Goal: Task Accomplishment & Management: Complete application form

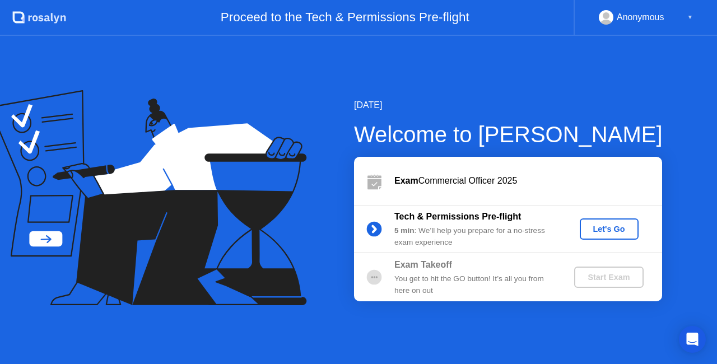
click at [602, 277] on div "Start Exam" at bounding box center [609, 277] width 60 height 9
click at [596, 282] on div "Start Exam" at bounding box center [609, 277] width 60 height 9
click at [607, 231] on div "Let's Go" at bounding box center [609, 229] width 50 height 9
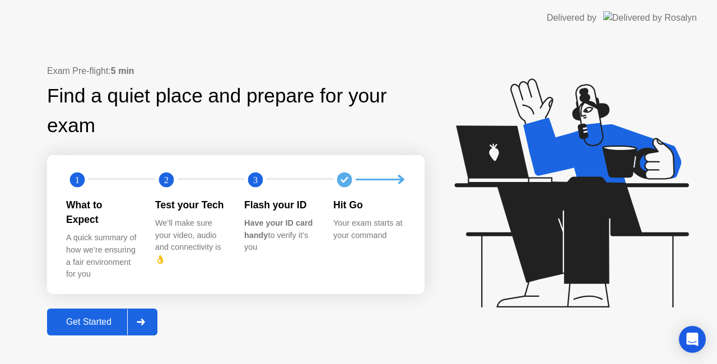
click at [103, 317] on div "Get Started" at bounding box center [88, 322] width 77 height 10
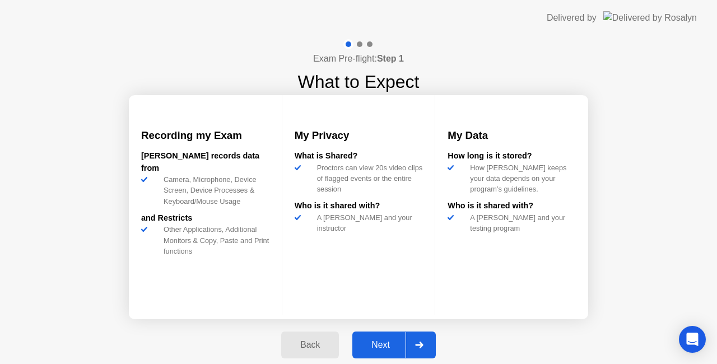
click at [383, 345] on div "Next" at bounding box center [381, 345] width 50 height 10
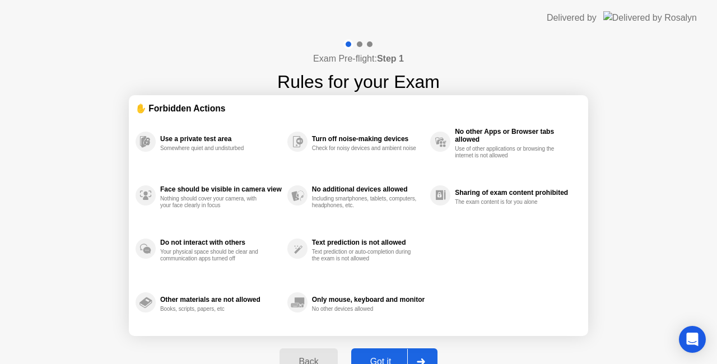
click at [383, 360] on div "Got it" at bounding box center [381, 362] width 53 height 10
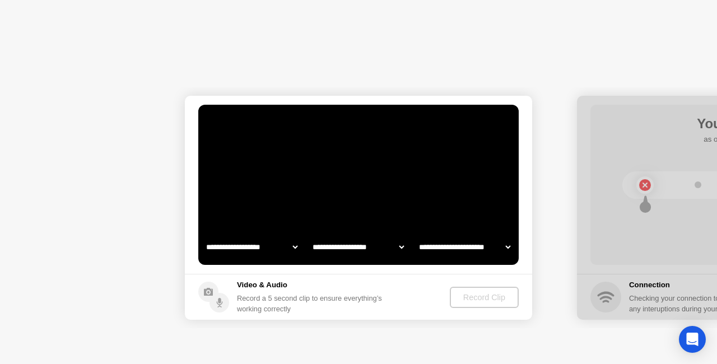
select select "**********"
select select "*******"
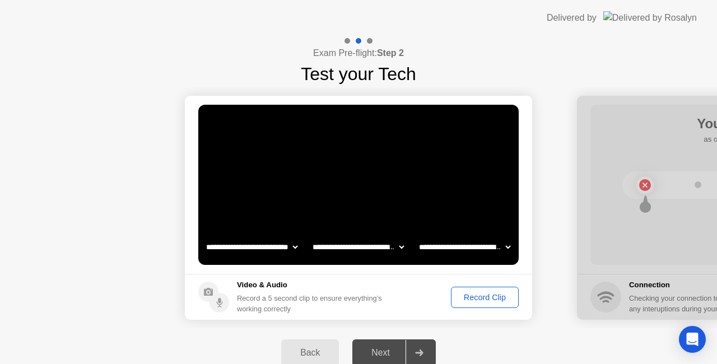
click at [392, 356] on div "Next" at bounding box center [381, 353] width 50 height 10
click at [483, 296] on div "Record Clip" at bounding box center [485, 297] width 60 height 9
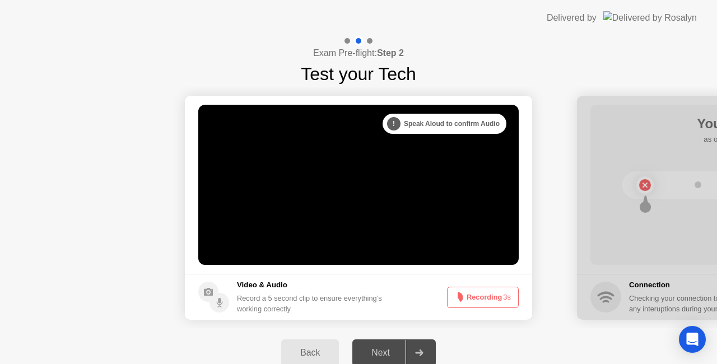
click at [483, 296] on button "Recording 3s" at bounding box center [483, 297] width 72 height 21
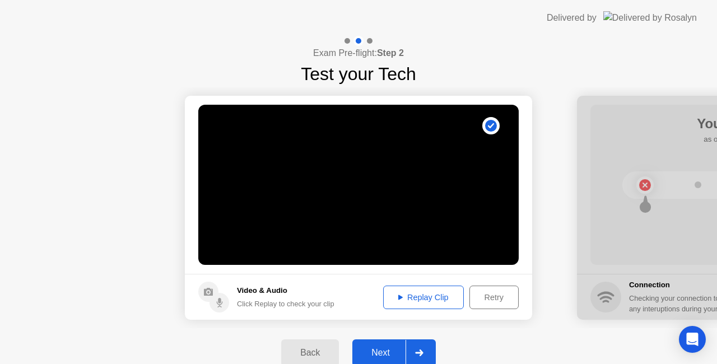
click at [436, 298] on div "Replay Clip" at bounding box center [423, 297] width 73 height 9
click at [485, 300] on div "Retry" at bounding box center [494, 297] width 41 height 9
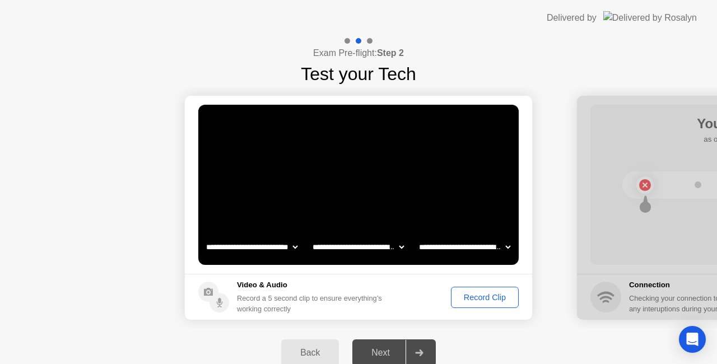
click at [485, 300] on div "Record Clip" at bounding box center [485, 297] width 60 height 9
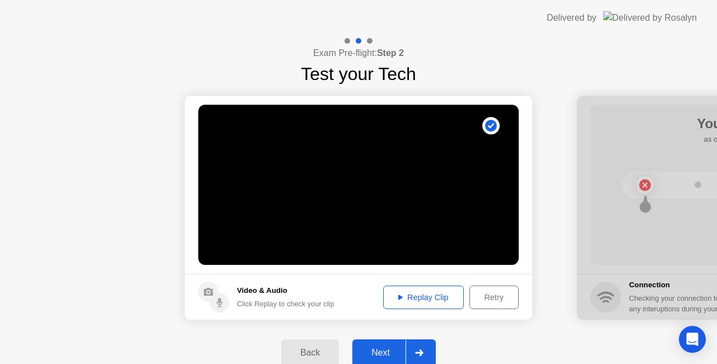
click at [425, 299] on div "Replay Clip" at bounding box center [423, 297] width 73 height 9
click at [489, 300] on div "Retry" at bounding box center [494, 297] width 41 height 9
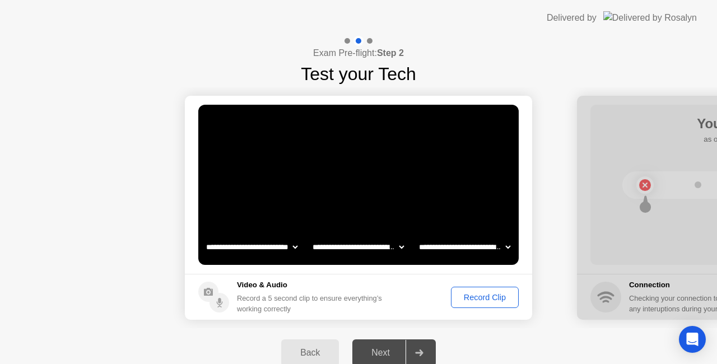
click at [489, 300] on div "Record Clip" at bounding box center [485, 297] width 60 height 9
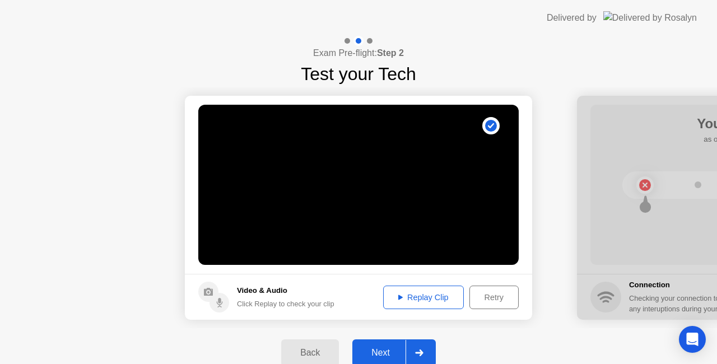
click at [489, 300] on div "Retry" at bounding box center [494, 297] width 41 height 9
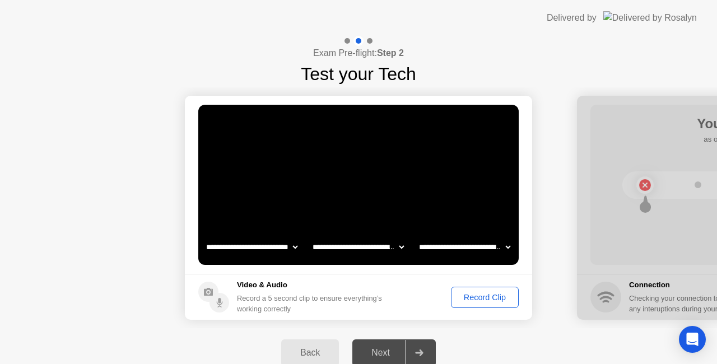
click at [483, 302] on div "Record Clip" at bounding box center [485, 297] width 60 height 9
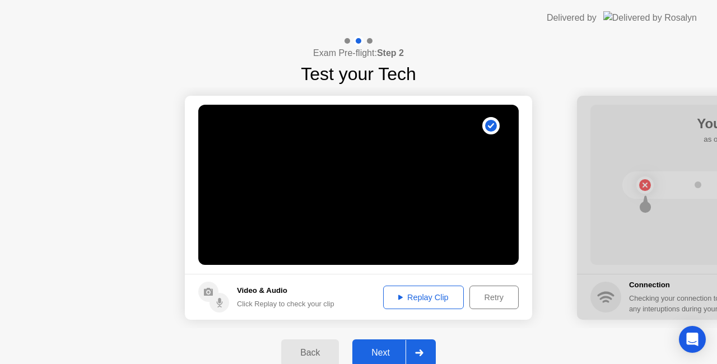
click at [415, 299] on div "Replay Clip" at bounding box center [423, 297] width 73 height 9
click at [386, 358] on div "Next" at bounding box center [381, 353] width 50 height 10
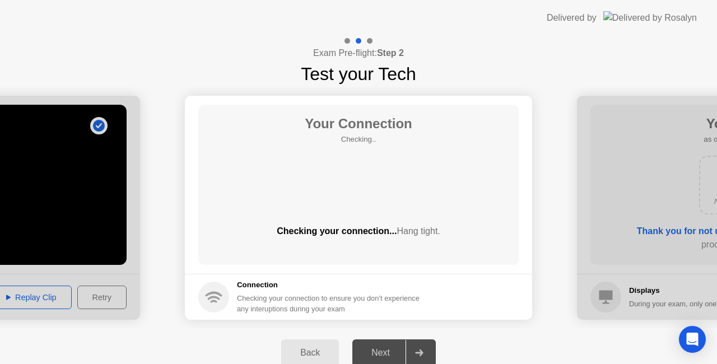
click at [386, 358] on div "Next" at bounding box center [381, 353] width 50 height 10
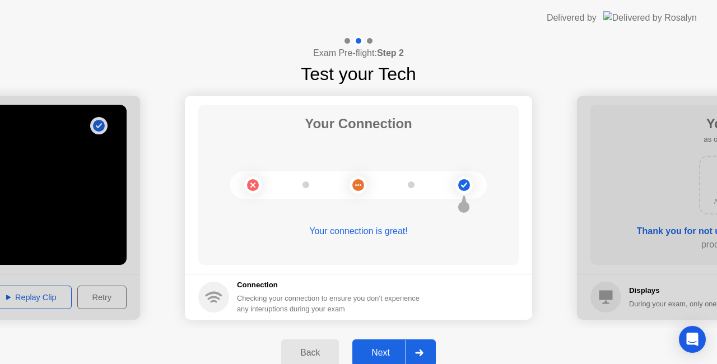
click at [387, 352] on div "Next" at bounding box center [381, 353] width 50 height 10
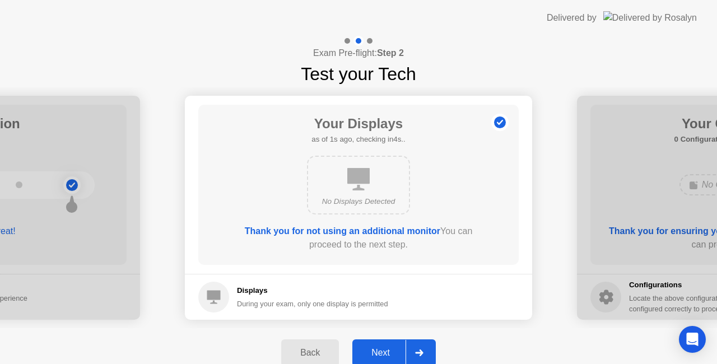
click at [384, 348] on div "Next" at bounding box center [381, 353] width 50 height 10
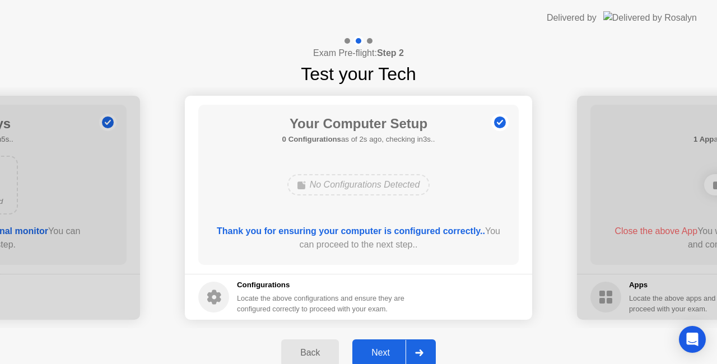
click at [389, 352] on div "Next" at bounding box center [381, 353] width 50 height 10
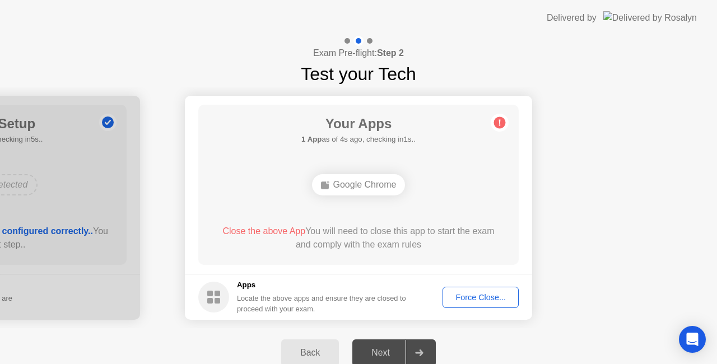
click at [477, 295] on div "Force Close..." at bounding box center [481, 297] width 68 height 9
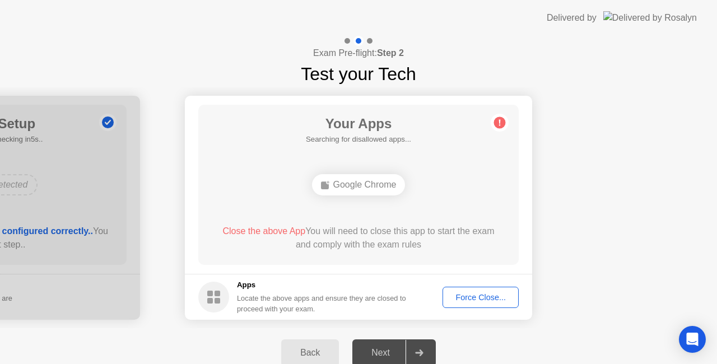
click at [511, 299] on div "Force Close..." at bounding box center [481, 297] width 68 height 9
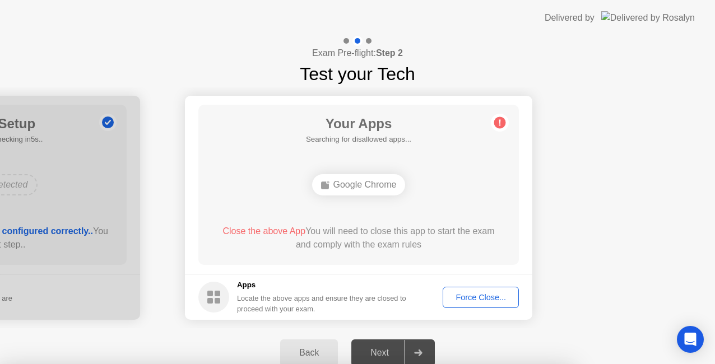
click at [482, 364] on div at bounding box center [357, 364] width 715 height 0
click at [378, 364] on div at bounding box center [357, 364] width 715 height 0
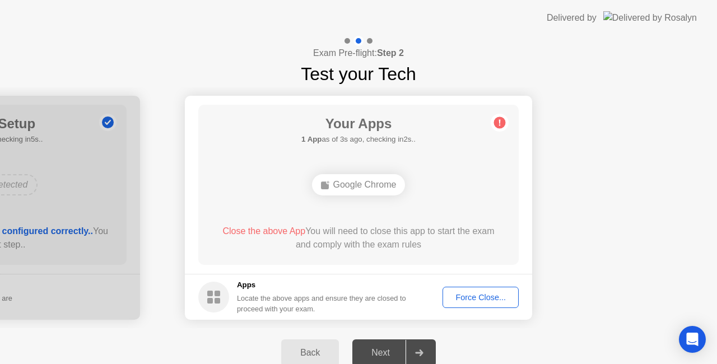
click at [467, 297] on div "Force Close..." at bounding box center [481, 297] width 68 height 9
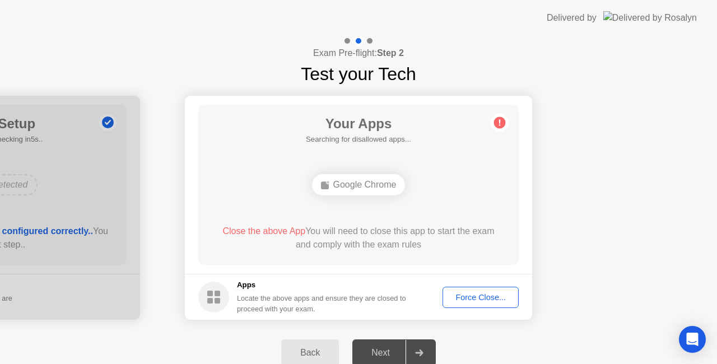
click at [384, 350] on div "Next" at bounding box center [381, 353] width 50 height 10
click at [384, 355] on div "Next" at bounding box center [381, 353] width 50 height 10
click at [468, 294] on div "Force Close..." at bounding box center [481, 297] width 68 height 9
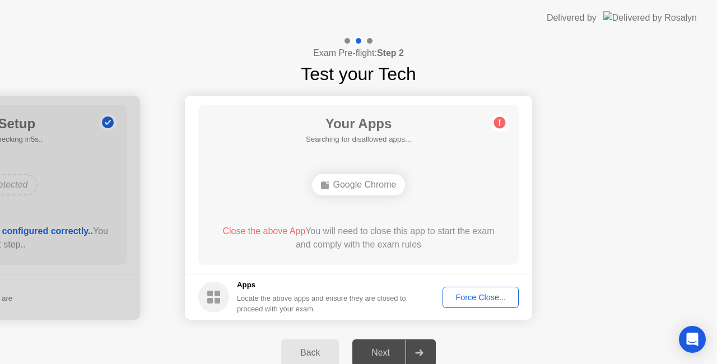
click at [475, 298] on div "Force Close..." at bounding box center [481, 297] width 68 height 9
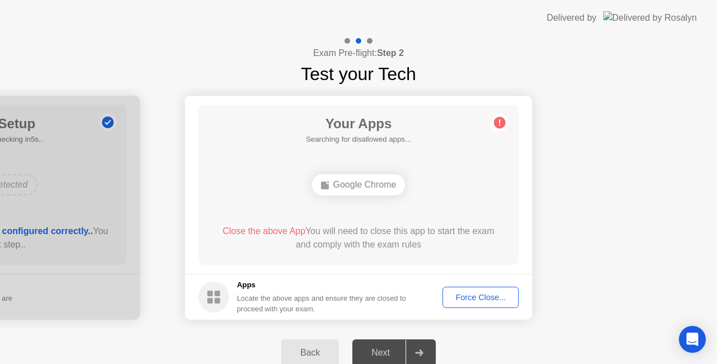
click at [388, 356] on div "Next" at bounding box center [381, 353] width 50 height 10
click at [386, 356] on div "Next" at bounding box center [381, 353] width 50 height 10
click at [380, 357] on div "Next" at bounding box center [381, 353] width 50 height 10
click at [381, 178] on div "Google Chrome" at bounding box center [359, 184] width 94 height 21
click at [431, 191] on body "**********" at bounding box center [358, 182] width 717 height 364
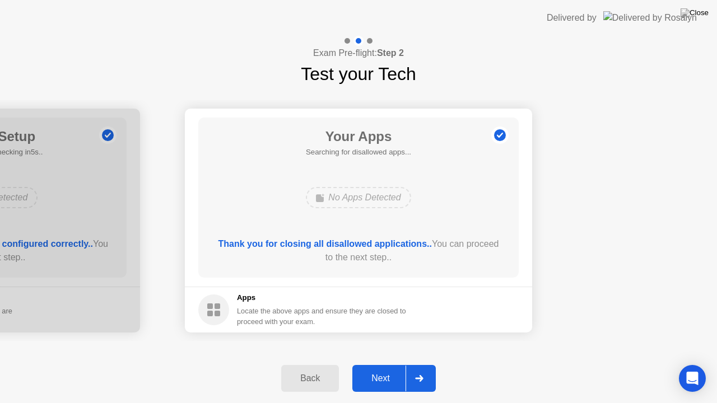
click at [378, 364] on div "Next" at bounding box center [381, 379] width 50 height 10
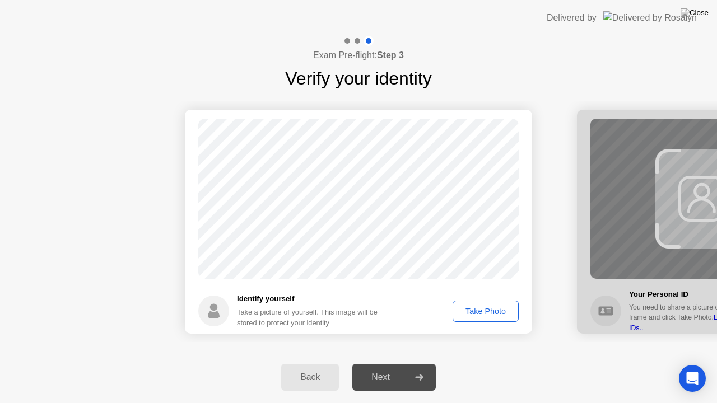
click at [383, 364] on div "Next" at bounding box center [381, 378] width 50 height 10
click at [483, 312] on div "Take Photo" at bounding box center [486, 311] width 58 height 9
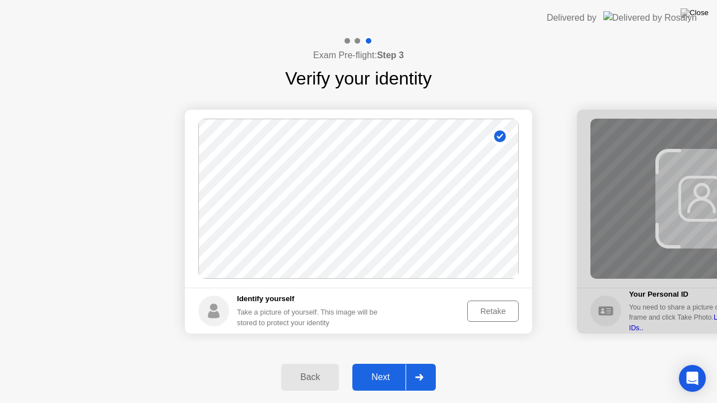
click at [386, 364] on div "Next" at bounding box center [381, 378] width 50 height 10
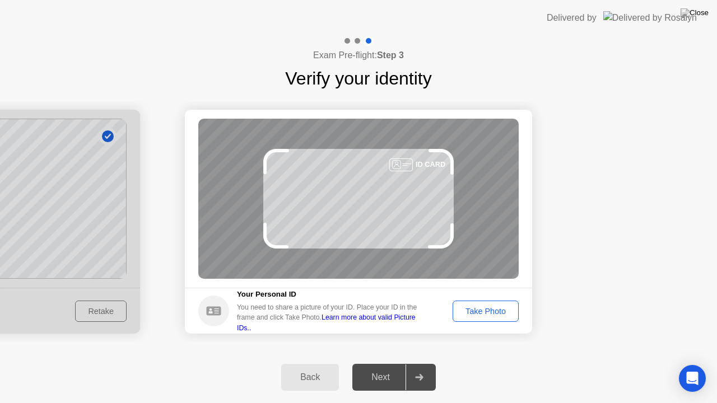
click at [475, 303] on button "Take Photo" at bounding box center [486, 311] width 66 height 21
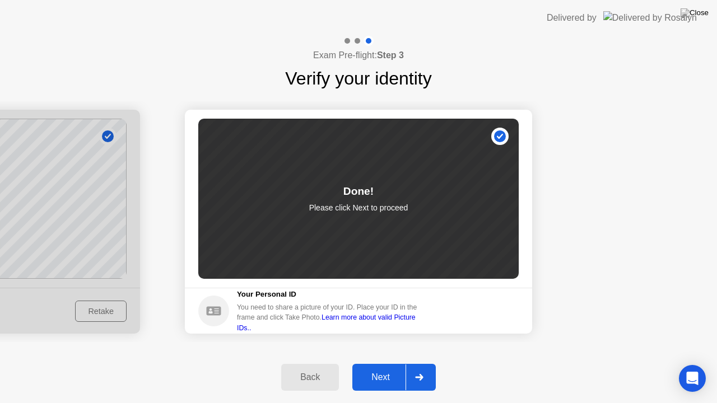
click at [393, 364] on div "Next" at bounding box center [381, 378] width 50 height 10
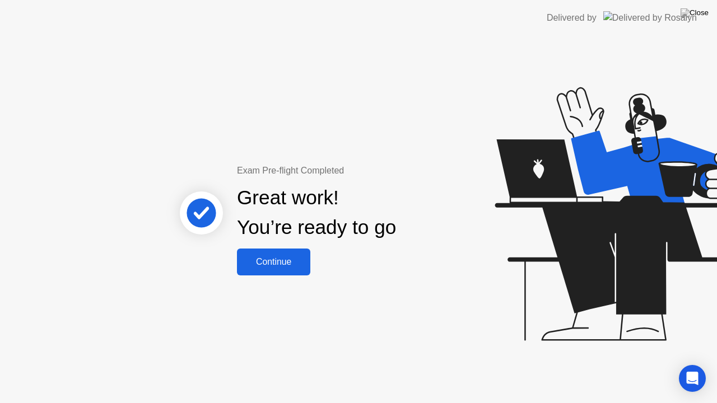
click at [273, 263] on div "Continue" at bounding box center [273, 262] width 67 height 10
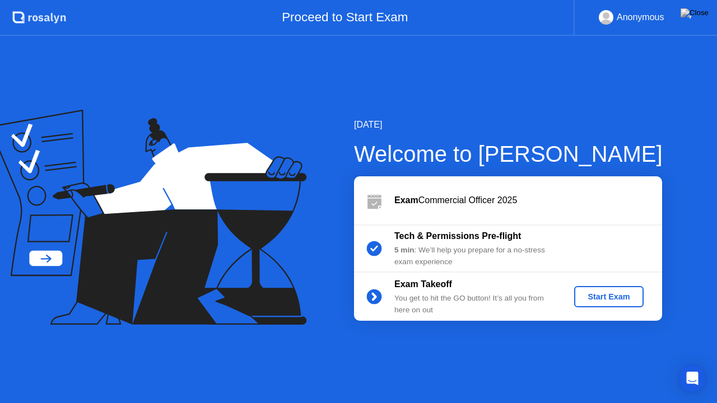
click at [614, 298] on div "Start Exam" at bounding box center [609, 297] width 60 height 9
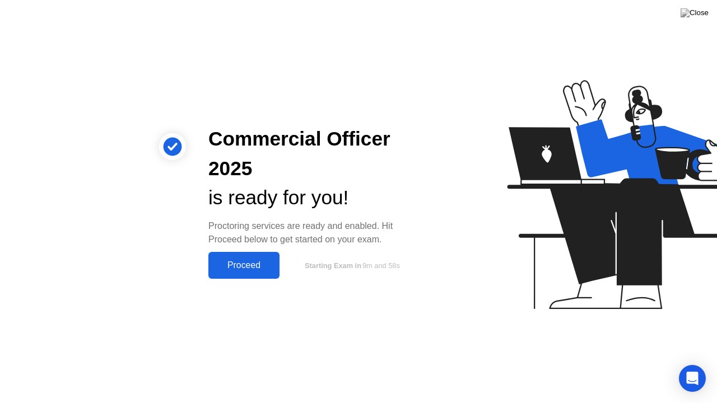
click at [242, 268] on div "Proceed" at bounding box center [244, 266] width 64 height 10
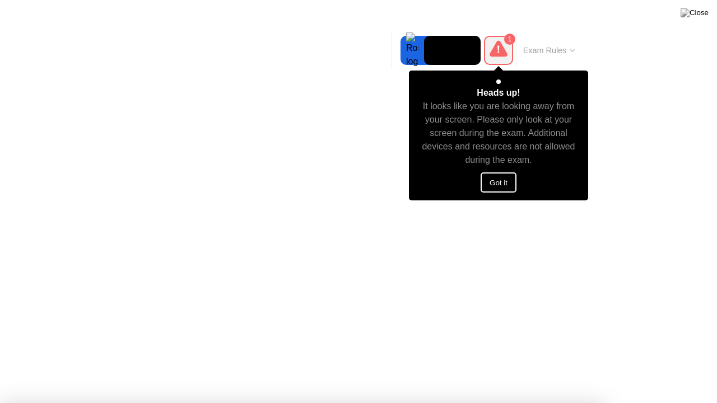
click at [356, 364] on div at bounding box center [358, 403] width 717 height 0
click at [491, 184] on button "Got it" at bounding box center [499, 183] width 36 height 20
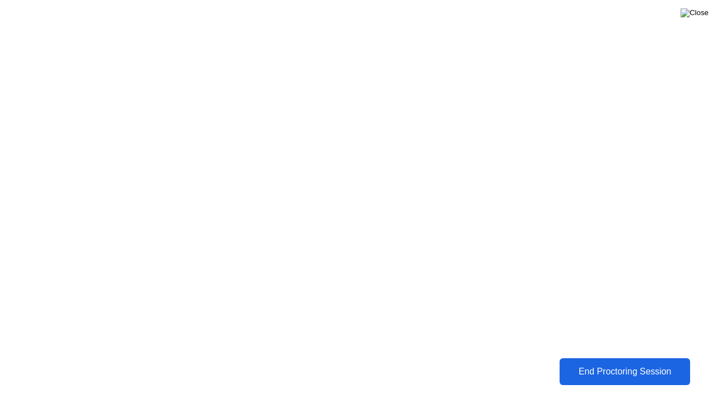
click at [700, 17] on img at bounding box center [695, 12] width 28 height 9
